Goal: Check status: Check status

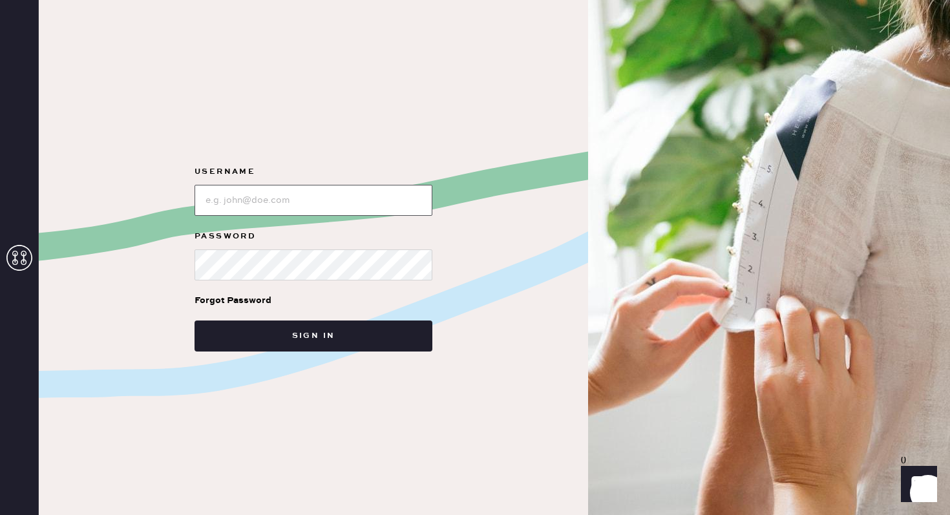
click at [310, 194] on input "loginName" at bounding box center [314, 200] width 238 height 31
type input "[EMAIL_ADDRESS][DOMAIN_NAME]"
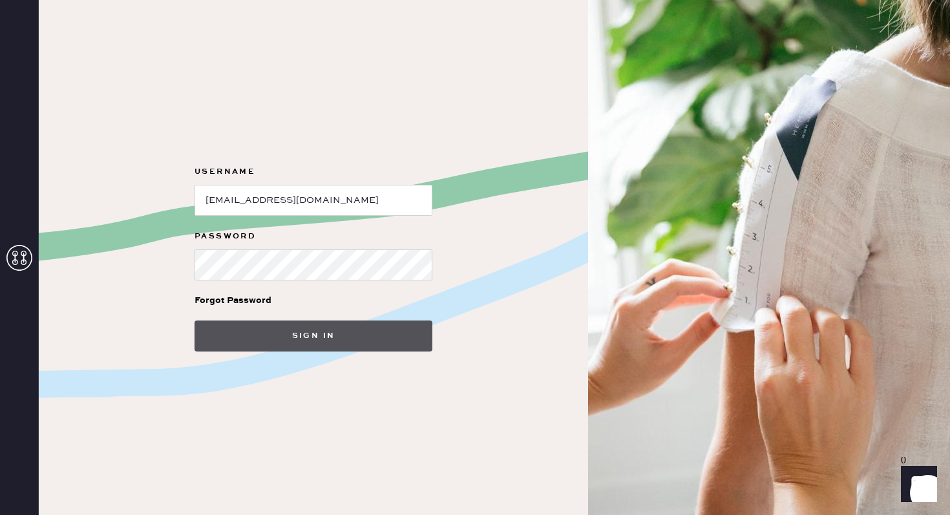
click at [340, 343] on button "Sign in" at bounding box center [314, 336] width 238 height 31
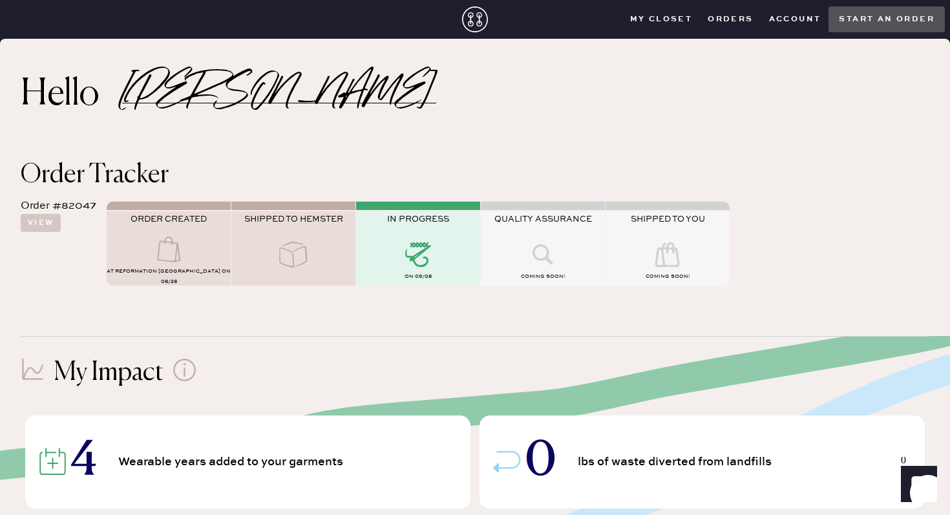
click at [658, 19] on closet "My Closet" at bounding box center [662, 19] width 78 height 19
click at [716, 20] on button "Orders" at bounding box center [730, 19] width 61 height 19
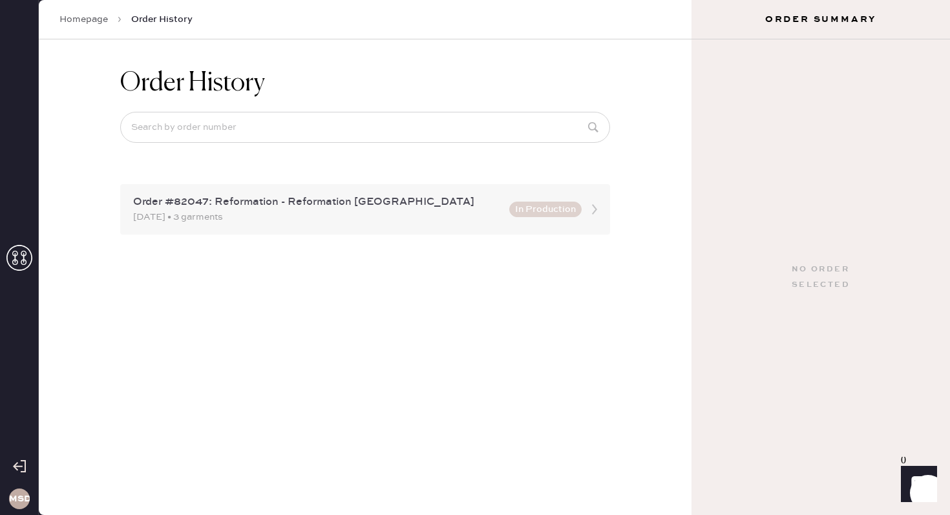
click at [442, 217] on div "[DATE] • 3 garments" at bounding box center [317, 217] width 369 height 14
